Goal: Task Accomplishment & Management: Manage account settings

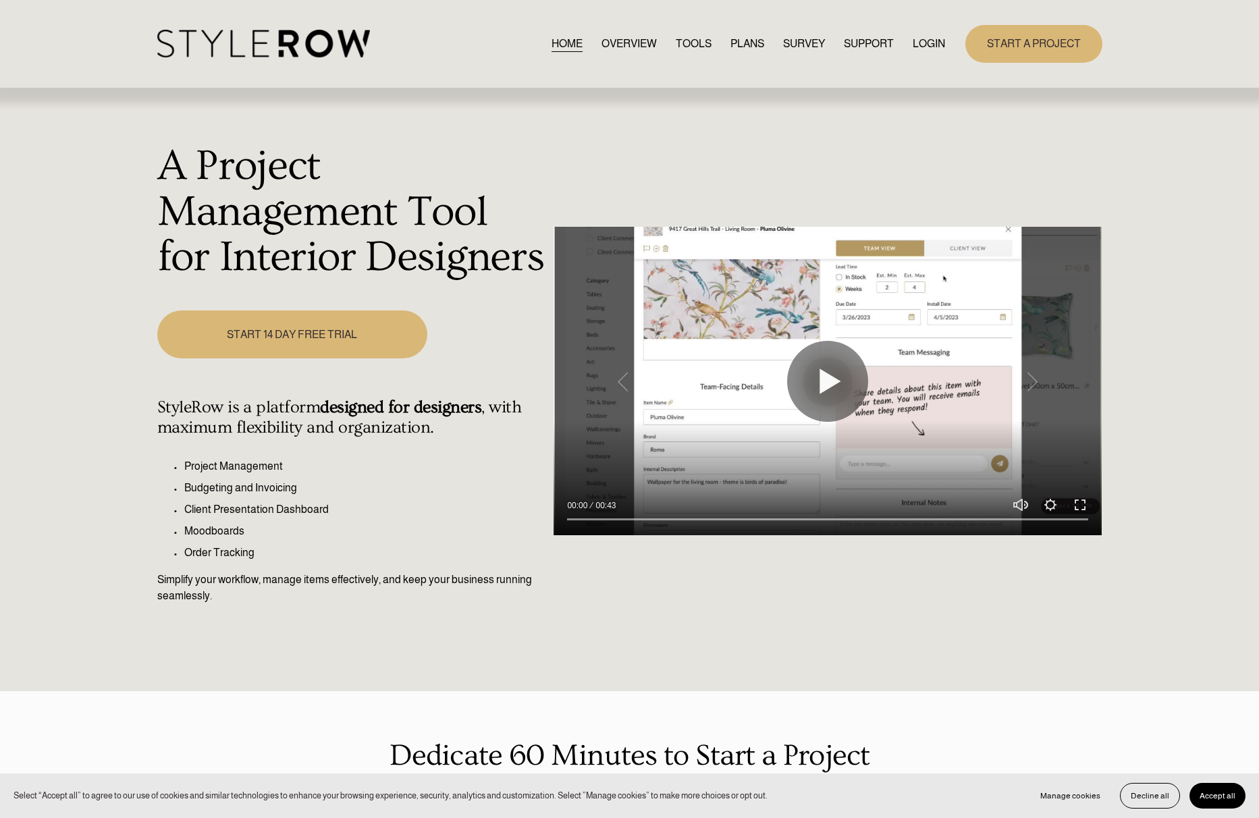
click at [927, 47] on link "LOGIN" at bounding box center [929, 43] width 32 height 18
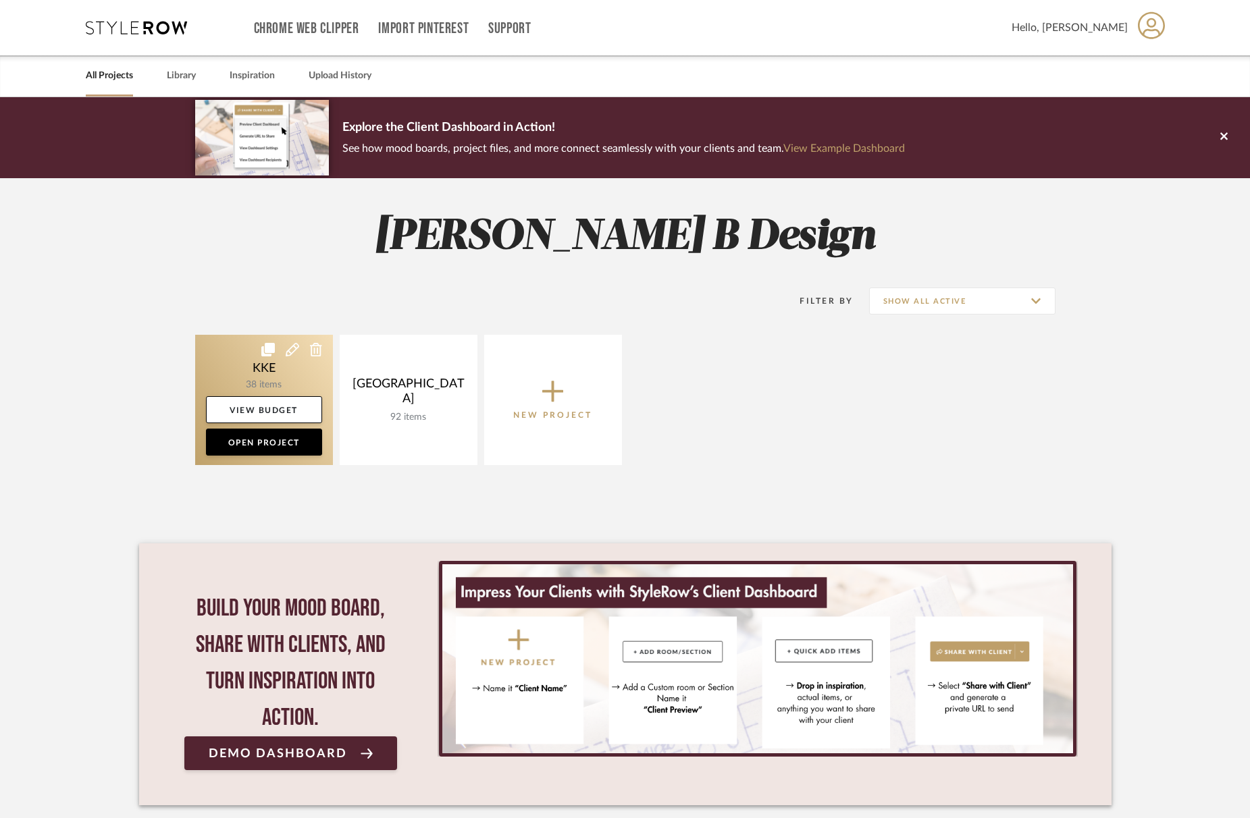
click at [266, 371] on link at bounding box center [264, 400] width 138 height 130
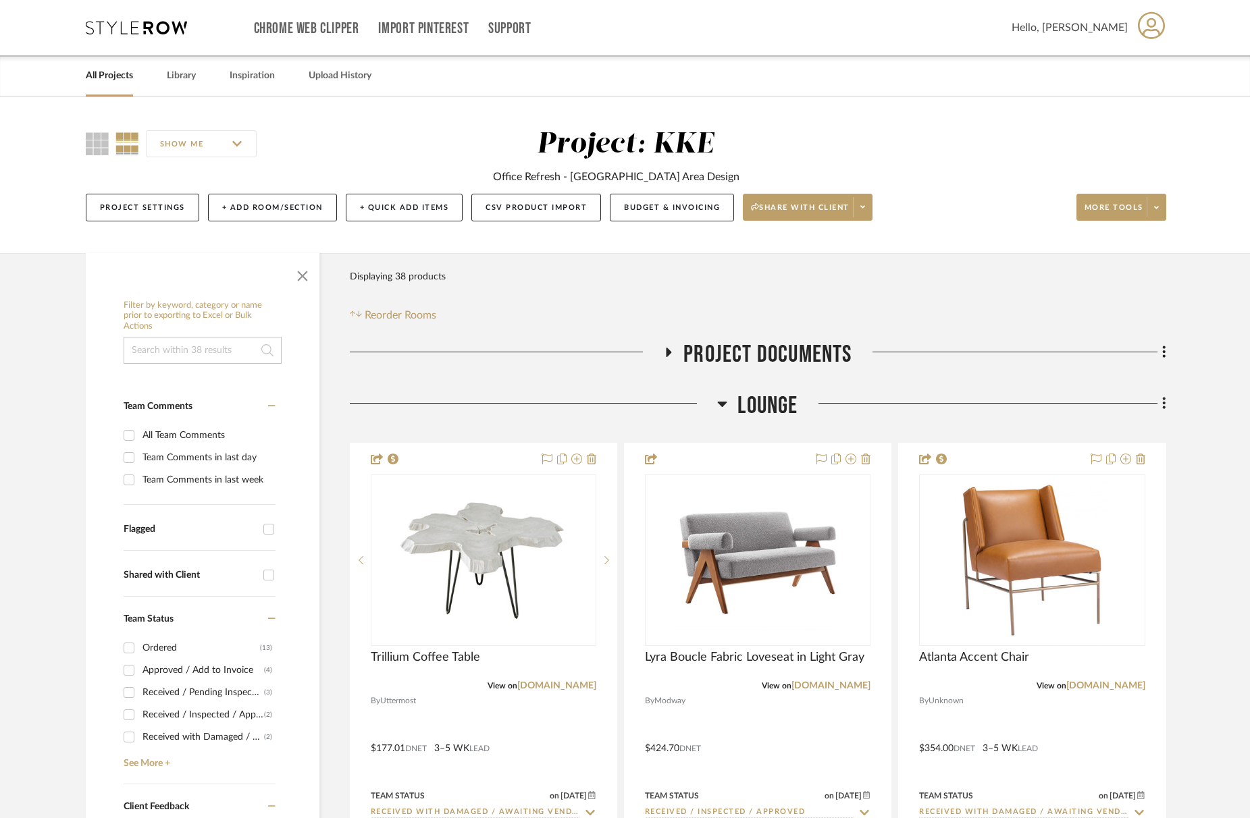
click at [306, 277] on span "button" at bounding box center [302, 273] width 32 height 32
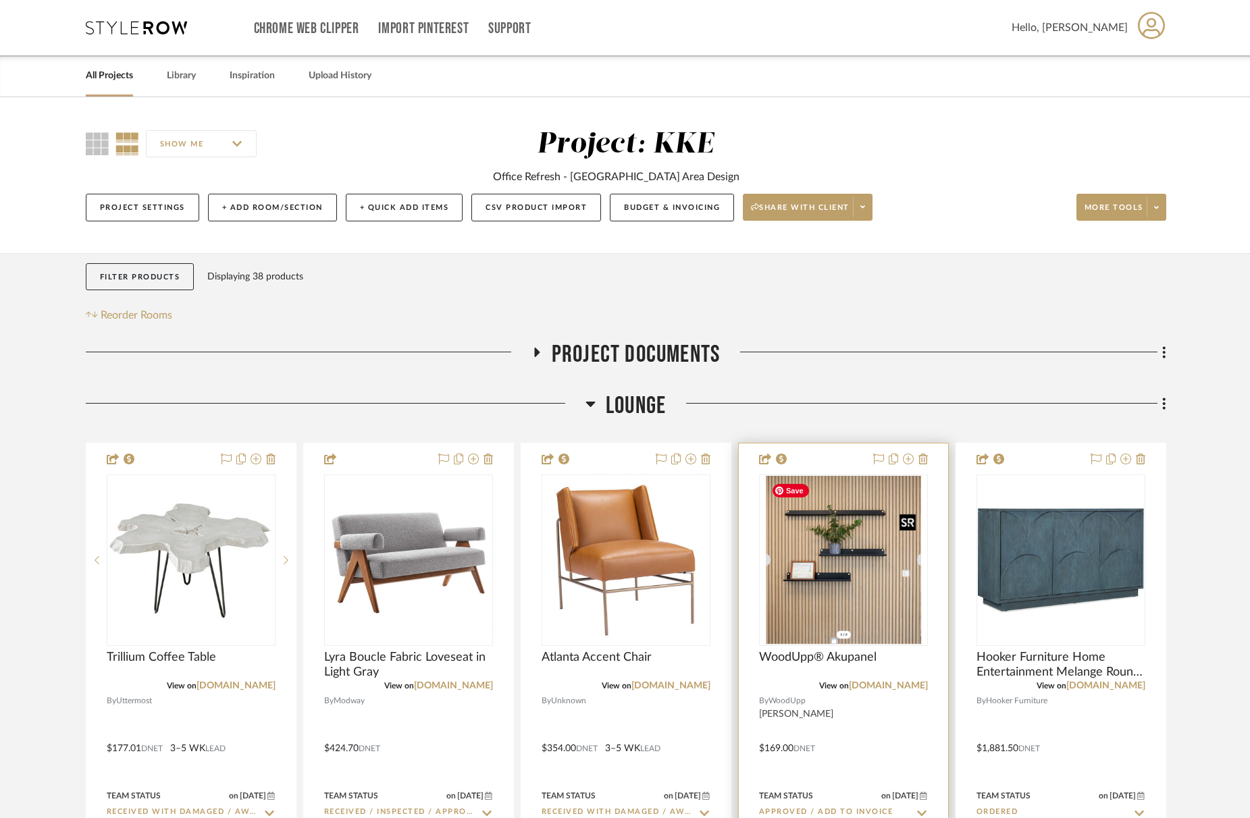
click at [874, 600] on img "0" at bounding box center [843, 560] width 155 height 169
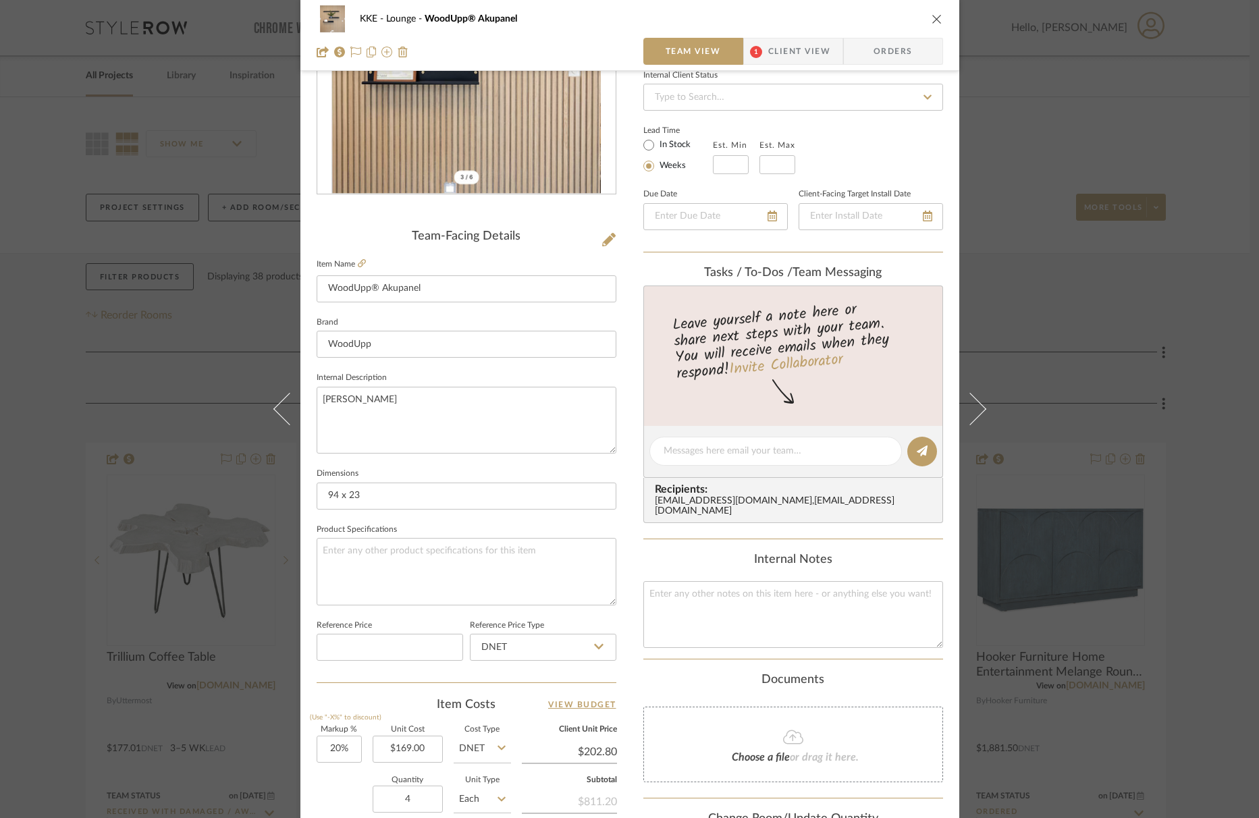
scroll to position [336, 0]
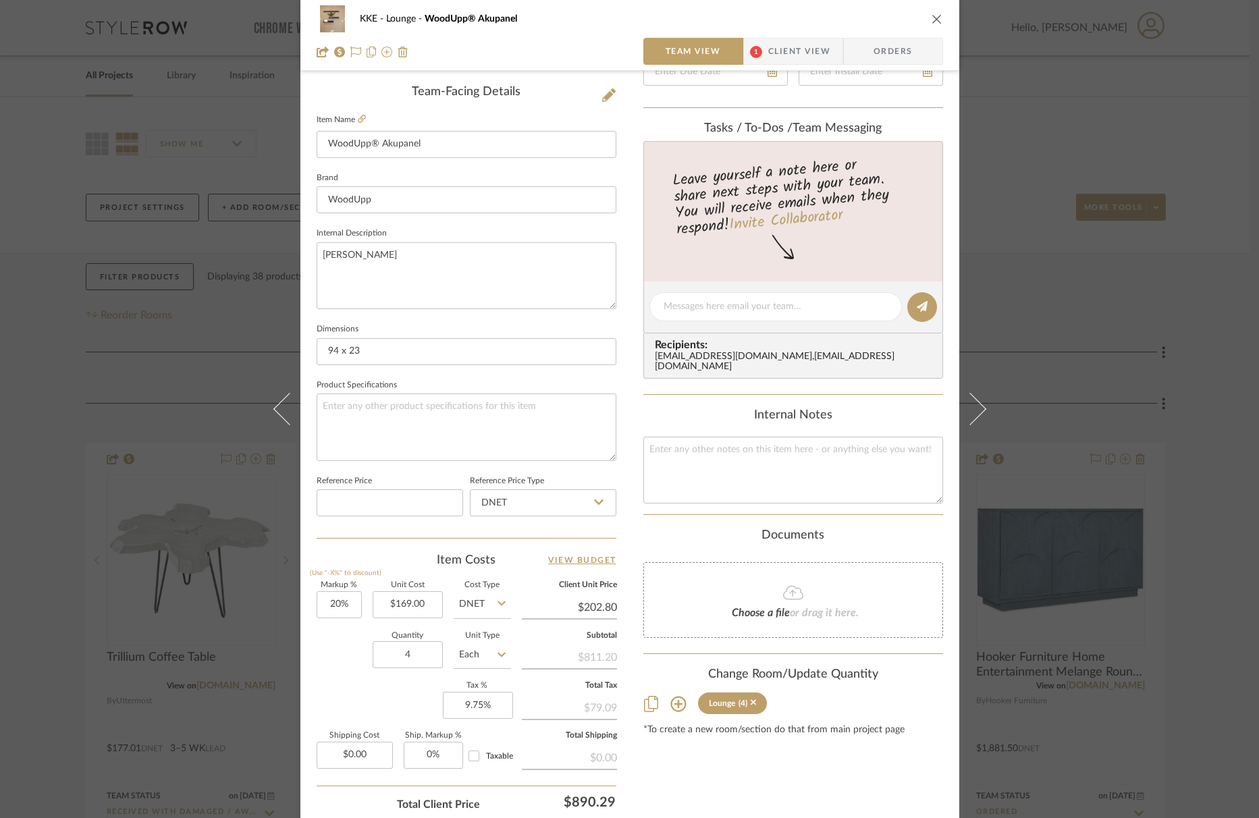
click at [932, 20] on icon "close" at bounding box center [937, 19] width 11 height 11
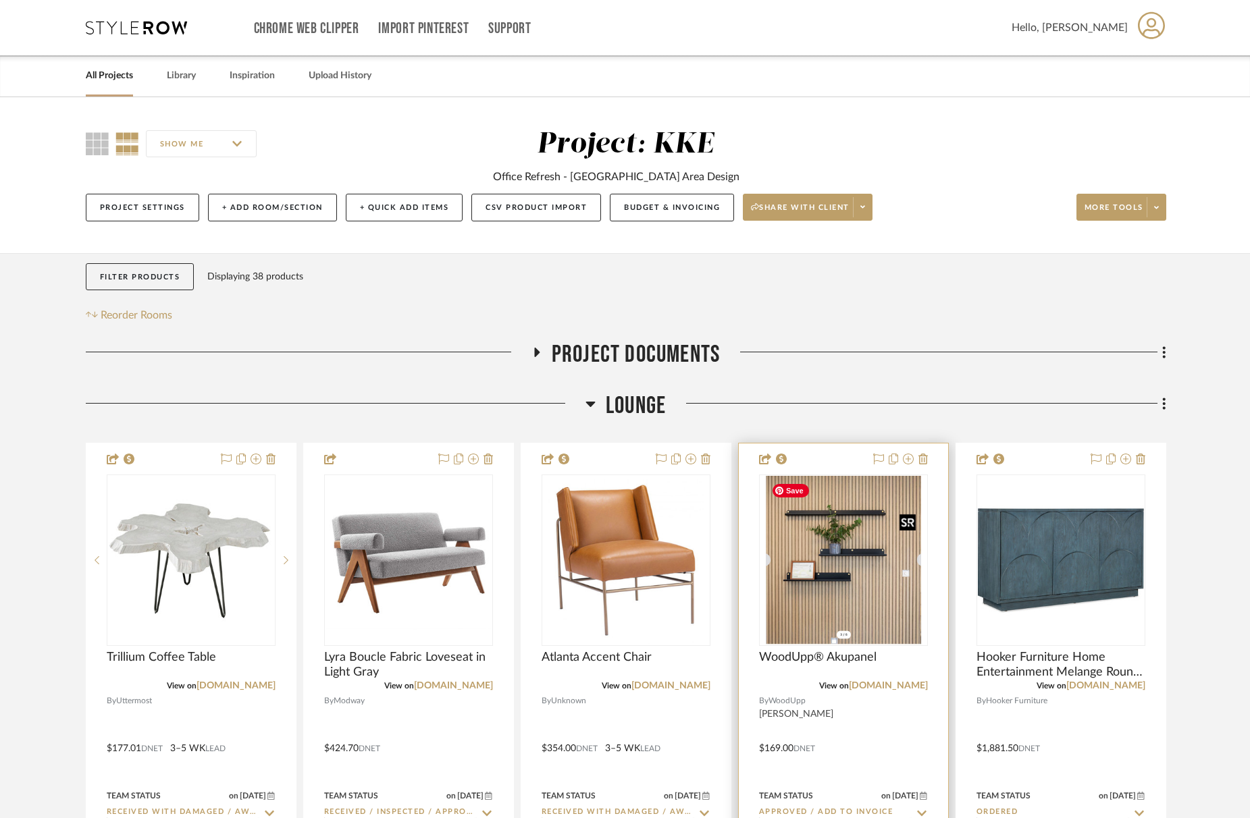
click at [898, 605] on img "0" at bounding box center [843, 560] width 155 height 169
